Goal: Task Accomplishment & Management: Manage account settings

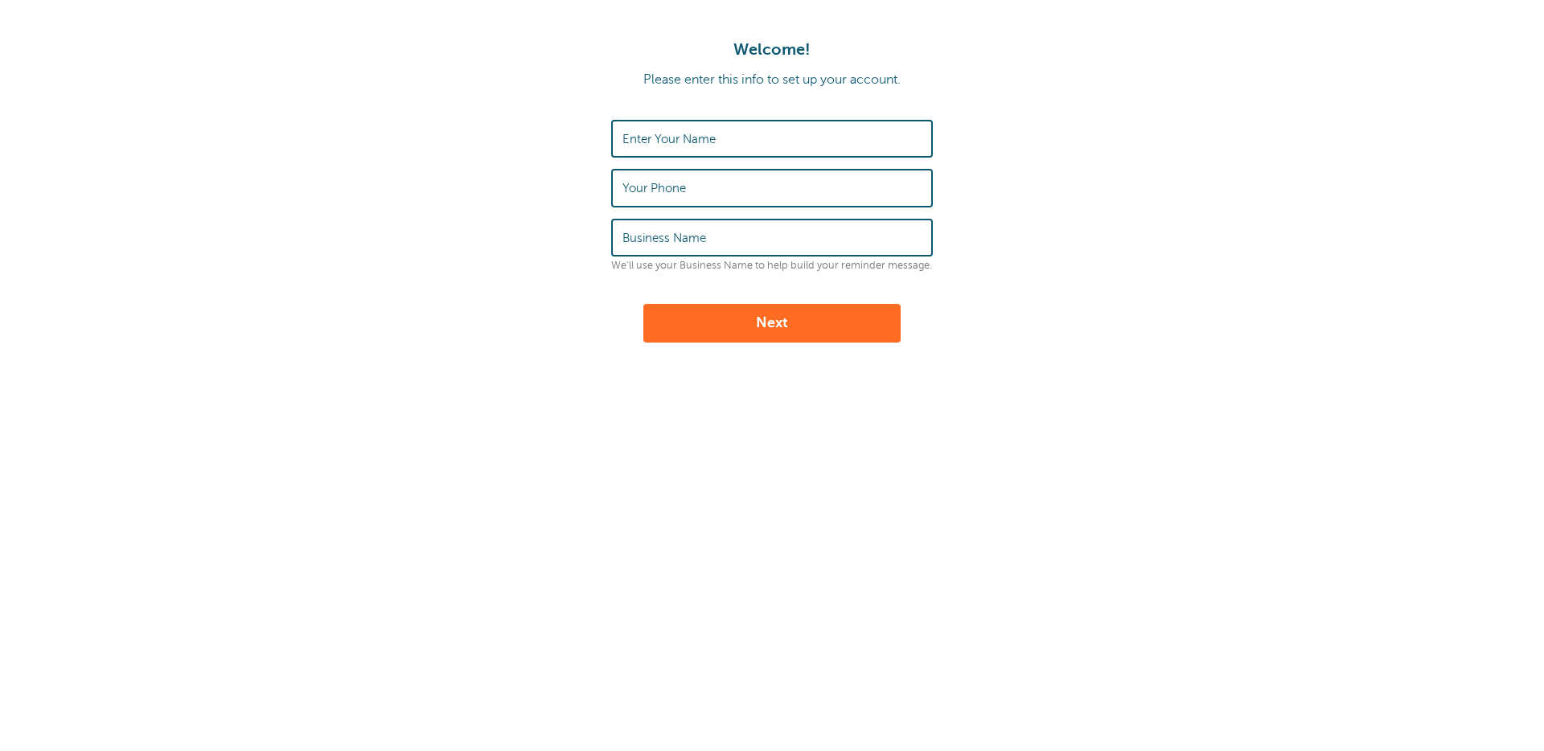
click at [1113, 154] on form "Enter Your Name Your Phone Business Name We'll use your Business Name to help b…" at bounding box center [772, 231] width 1512 height 223
click at [409, 79] on p "Please enter this info to set up your account." at bounding box center [772, 79] width 1512 height 15
click at [390, 81] on p "Please enter this info to set up your account." at bounding box center [772, 79] width 1512 height 15
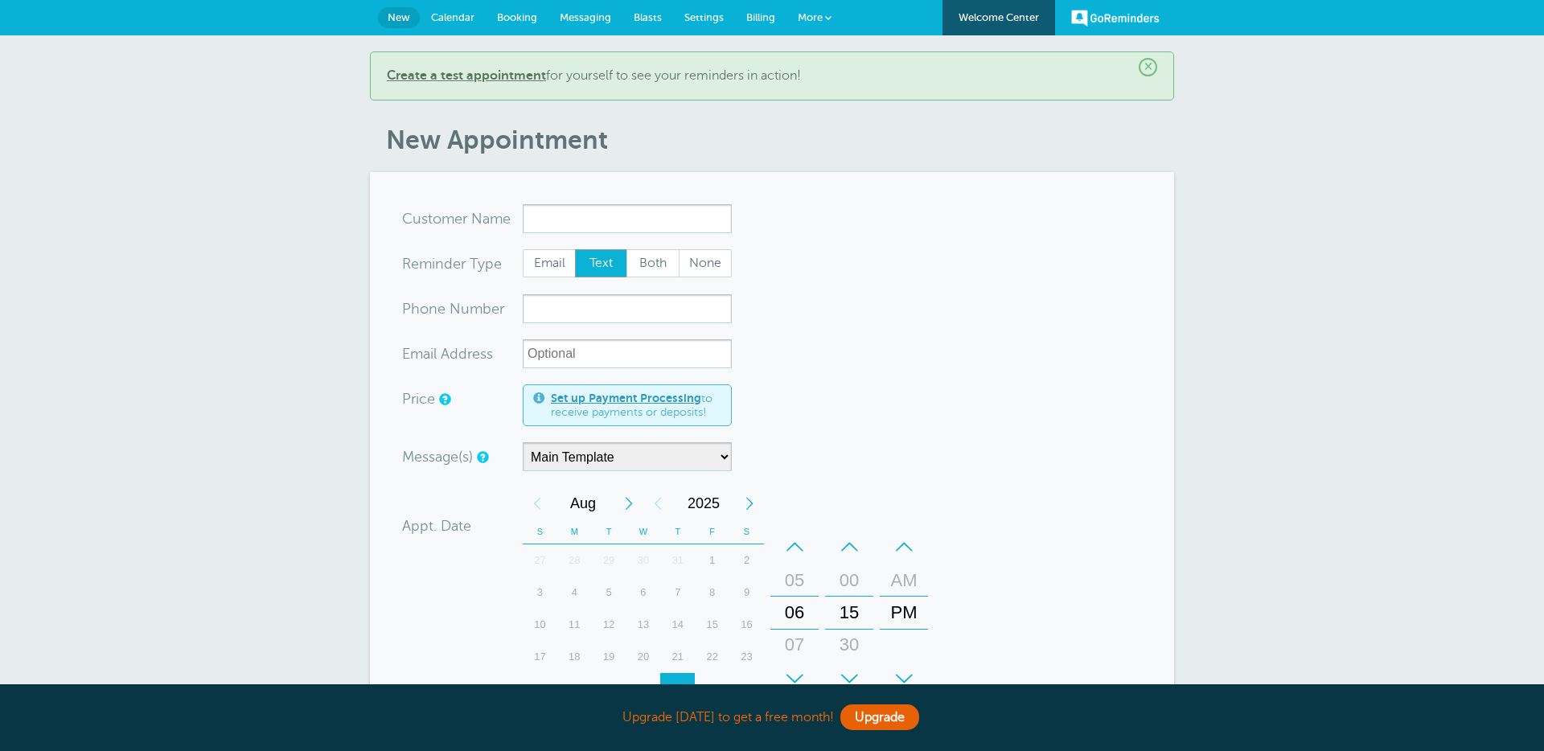
click at [821, 17] on span "More" at bounding box center [810, 17] width 25 height 12
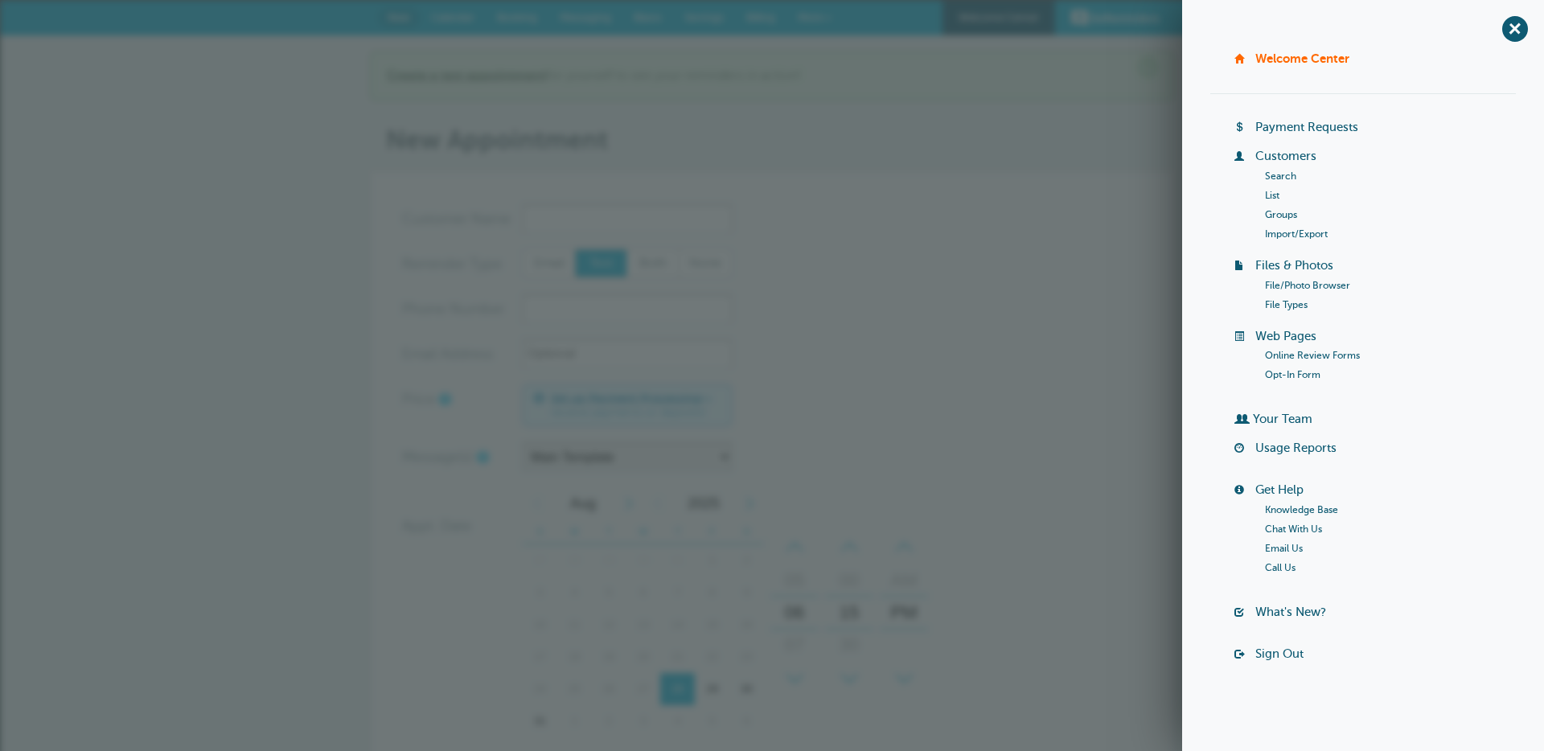
click at [1282, 648] on link "Sign Out" at bounding box center [1279, 653] width 48 height 13
